Goal: Information Seeking & Learning: Find specific page/section

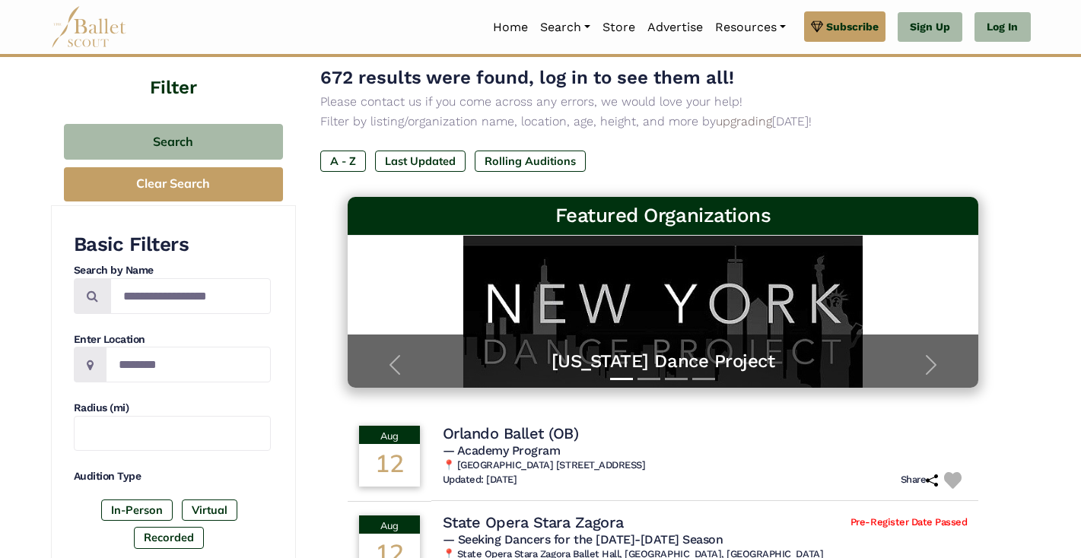
scroll to position [117, 0]
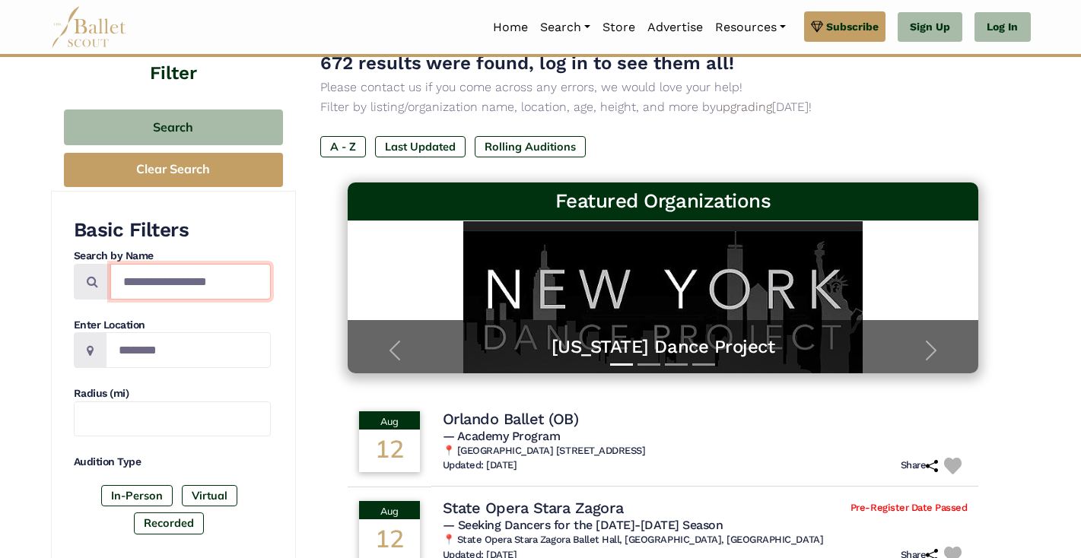
click at [214, 294] on input "Search by names..." at bounding box center [190, 282] width 160 height 36
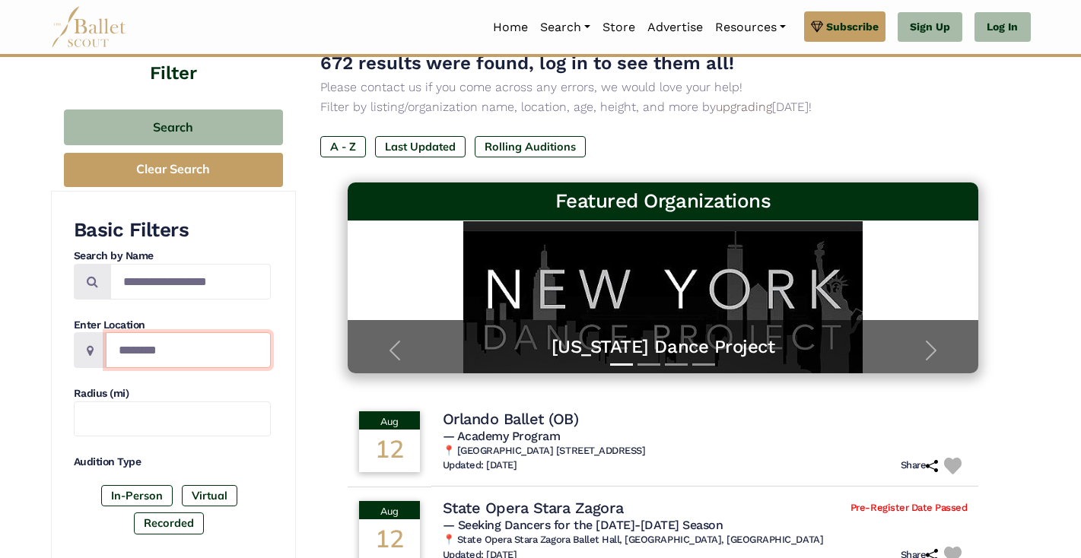
click at [203, 342] on input "Location" at bounding box center [188, 350] width 165 height 36
type input "*"
type input "*******"
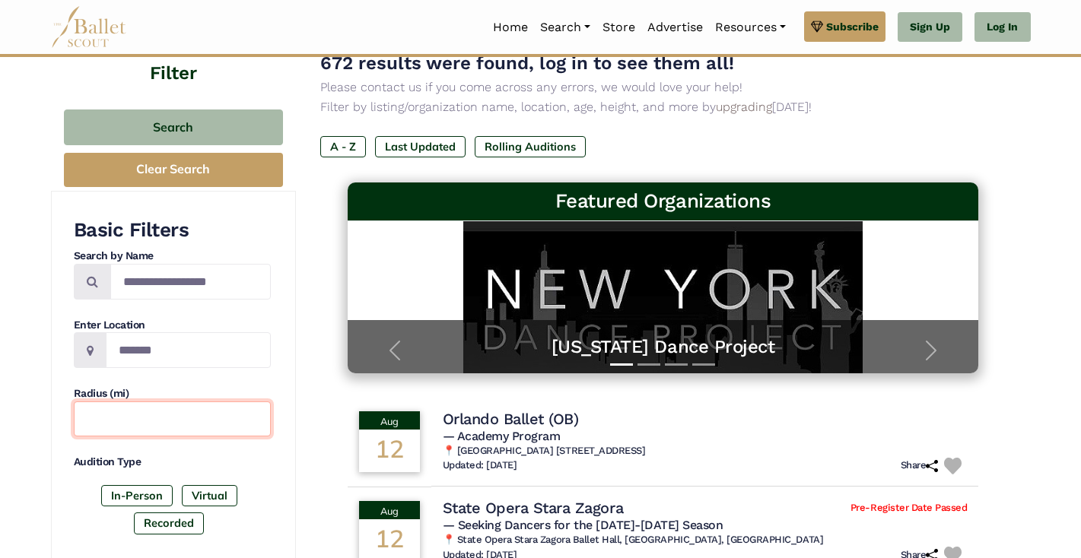
click at [199, 418] on input "text" at bounding box center [172, 420] width 197 height 36
click at [249, 472] on div "Audition Type In-Person Virtual Recorded" at bounding box center [172, 497] width 197 height 85
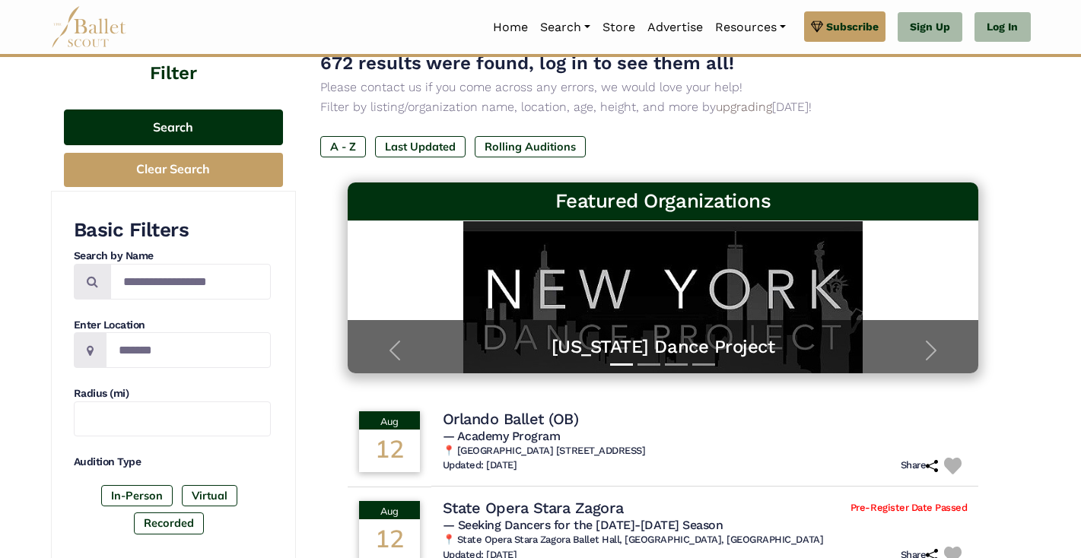
click at [223, 123] on button "Search" at bounding box center [173, 128] width 219 height 36
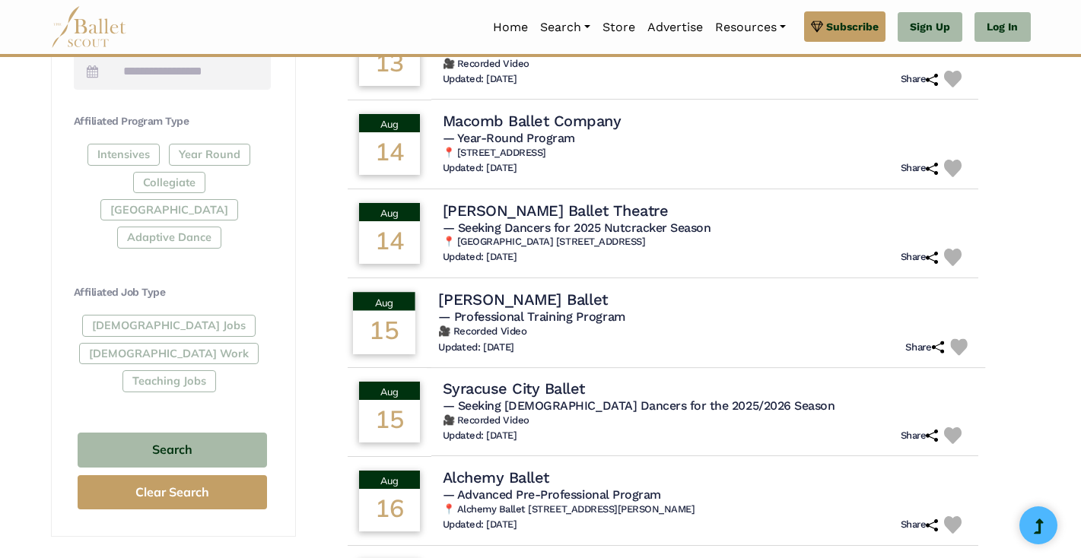
scroll to position [683, 0]
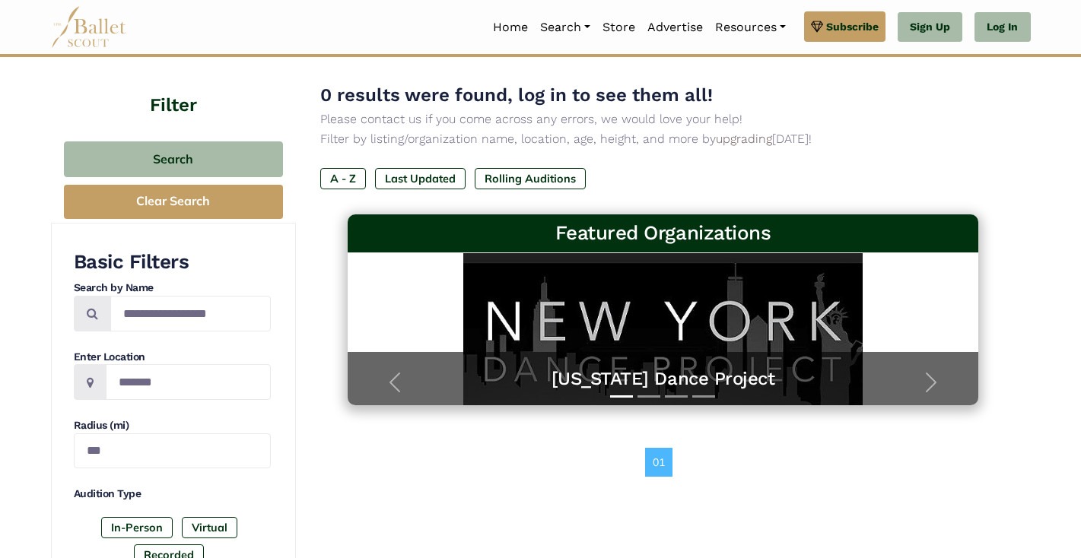
scroll to position [87, 0]
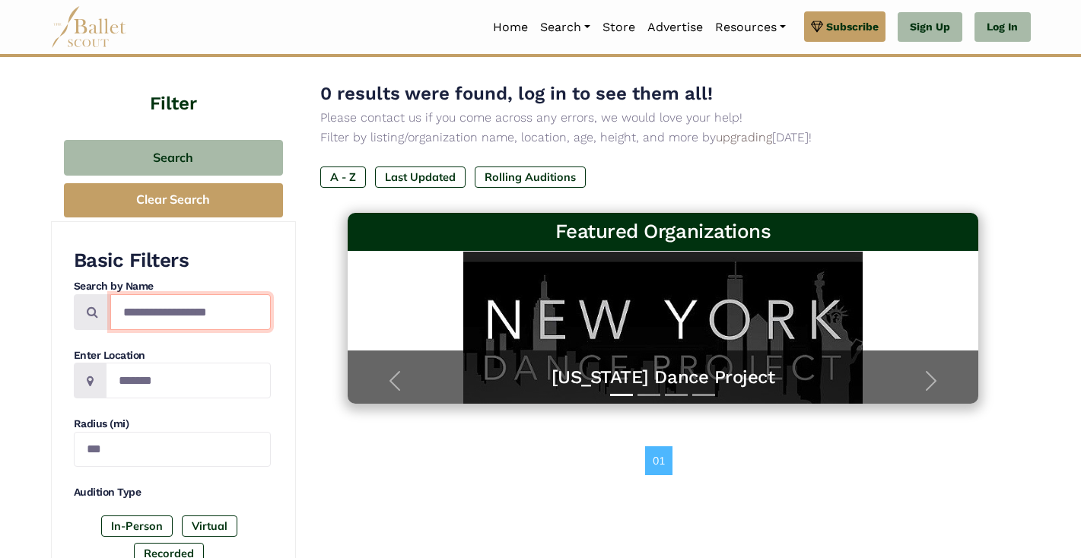
click at [230, 314] on input "Search by names..." at bounding box center [190, 312] width 160 height 36
type input "**********"
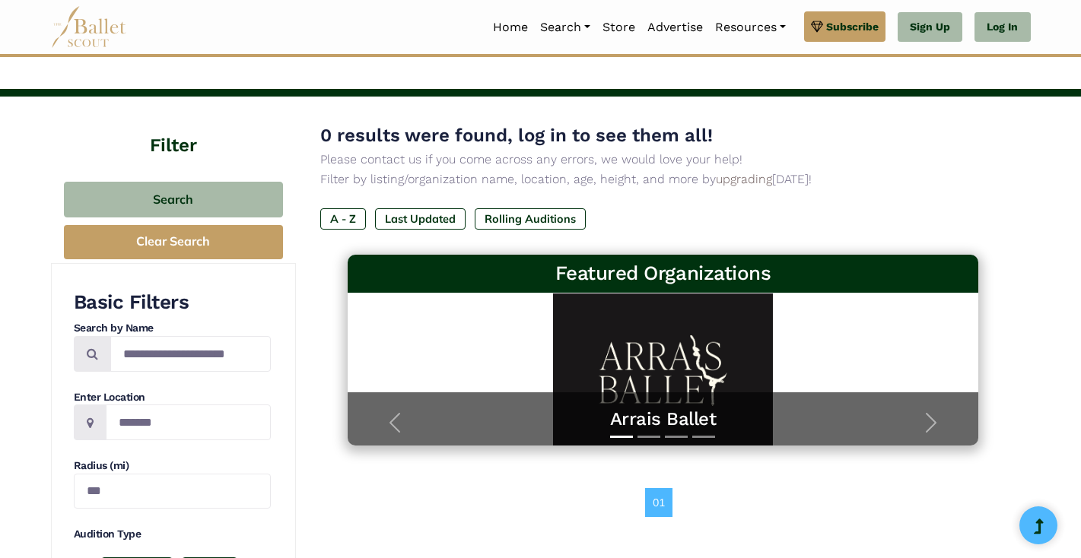
scroll to position [47, 0]
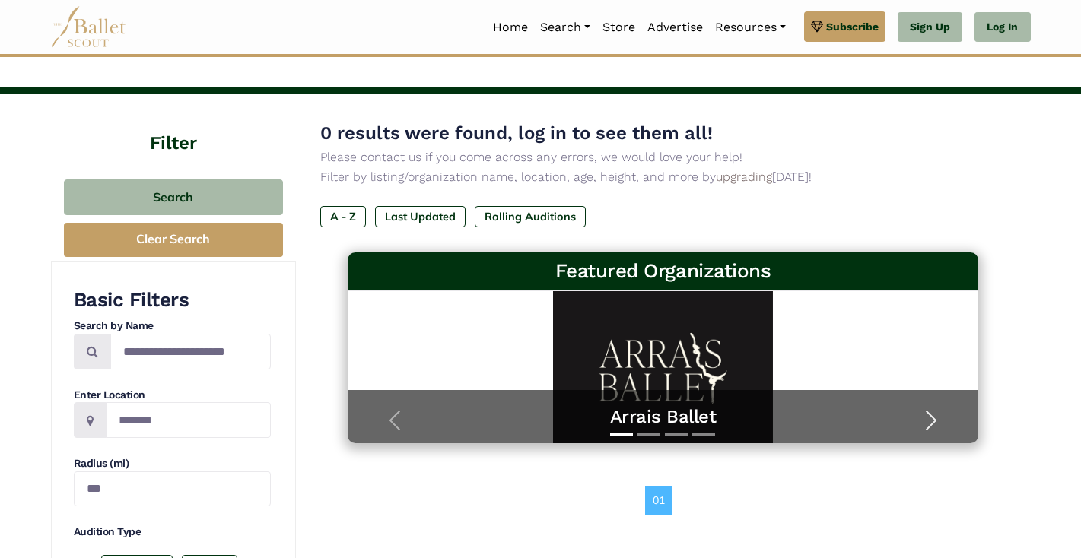
click at [926, 413] on span "button" at bounding box center [931, 420] width 24 height 24
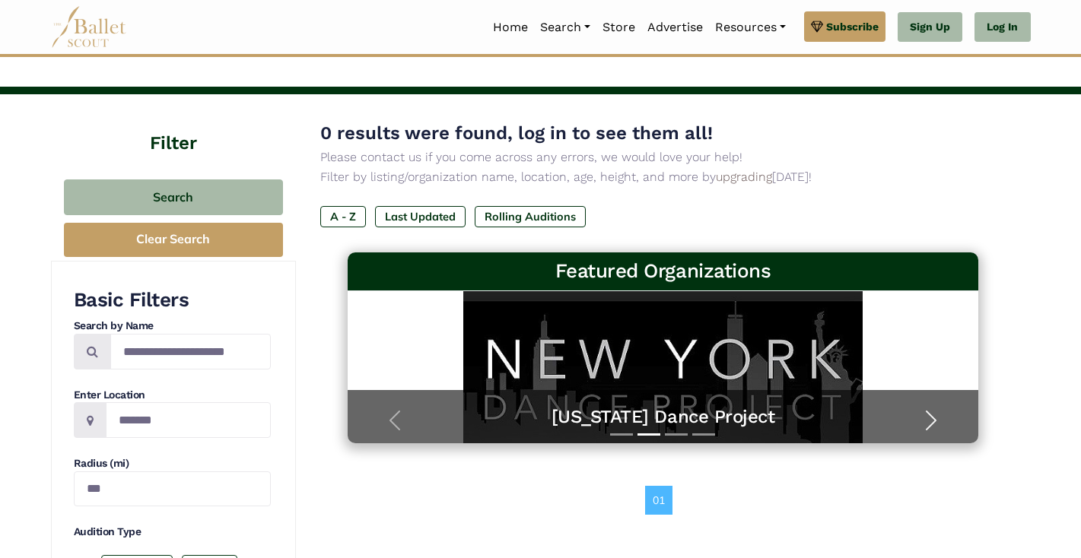
click at [930, 418] on span "button" at bounding box center [931, 420] width 24 height 24
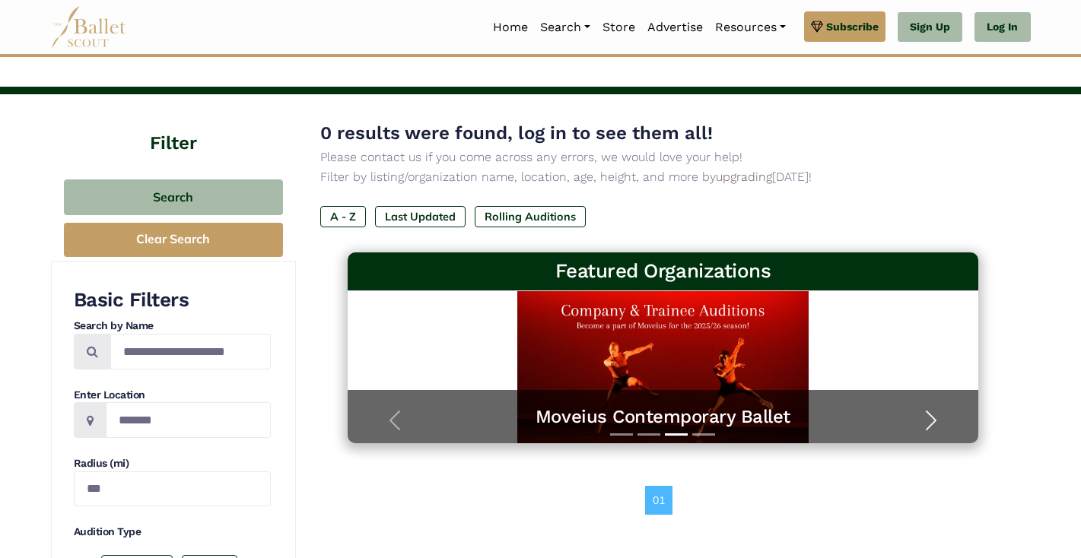
click at [934, 419] on span "button" at bounding box center [931, 420] width 24 height 24
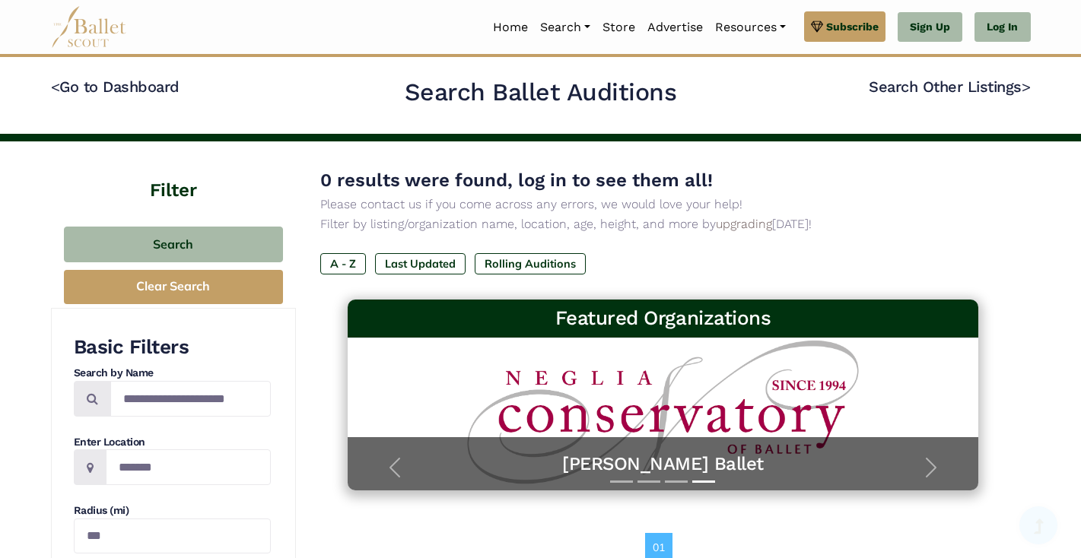
scroll to position [0, 0]
